Goal: Find specific page/section: Find specific page/section

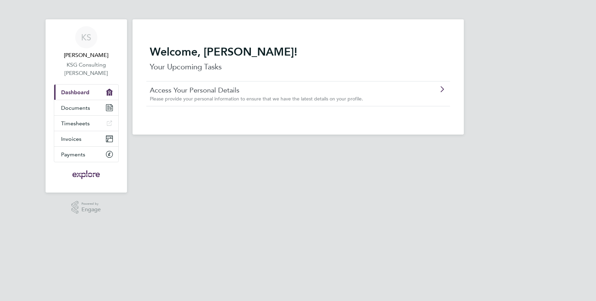
click at [160, 98] on span "Please provide your personal information to ensure that we have the latest deta…" at bounding box center [256, 99] width 213 height 6
click at [73, 108] on span "Documents" at bounding box center [75, 108] width 29 height 7
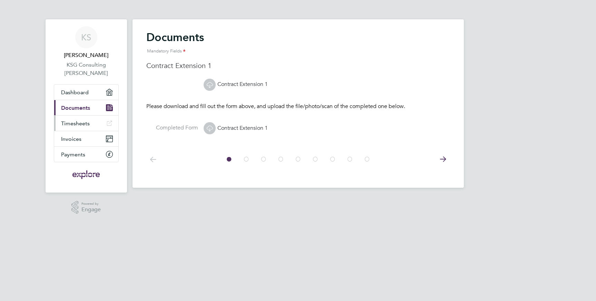
click at [72, 121] on span "Timesheets" at bounding box center [75, 123] width 29 height 7
